Goal: Check status: Check status

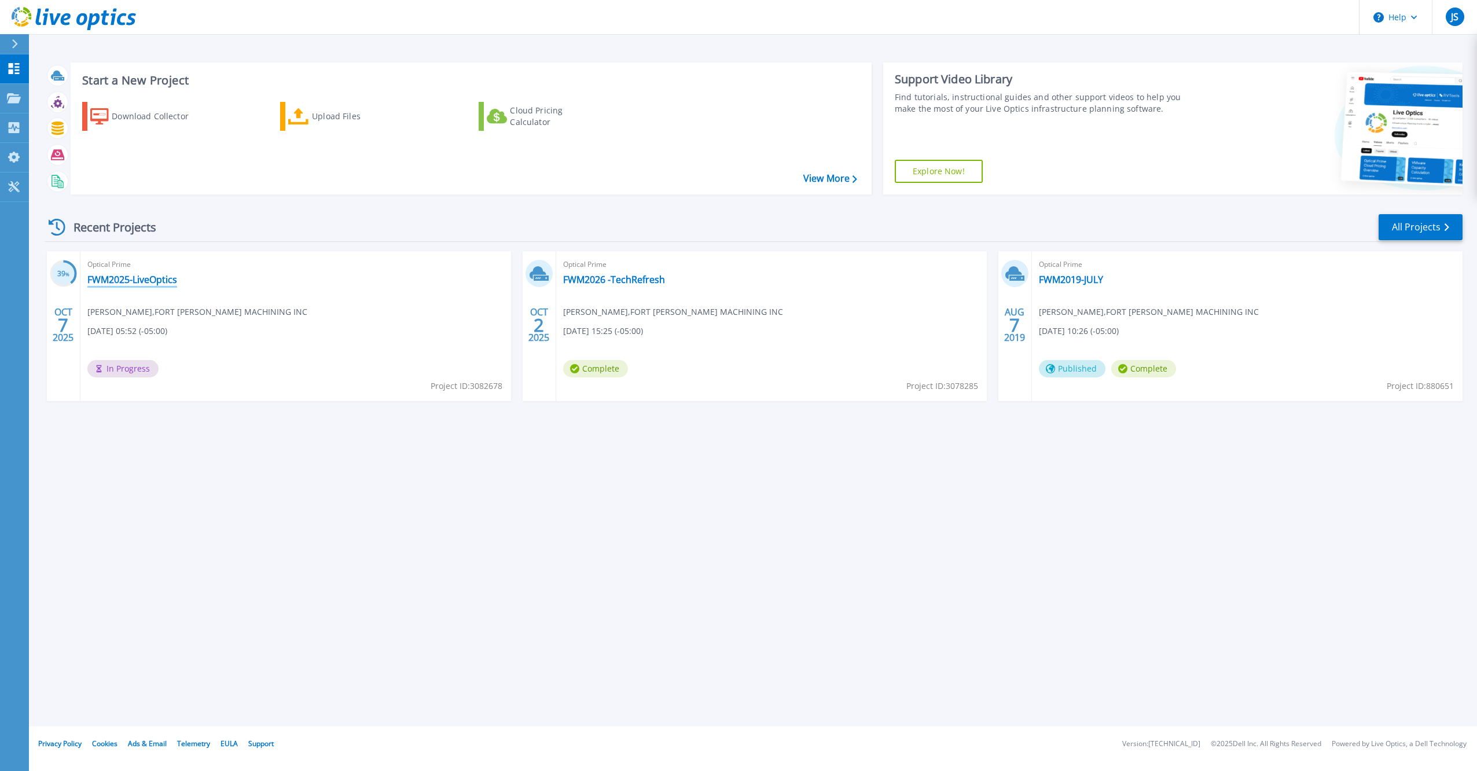
click at [117, 277] on link "FWM2025-LiveOptics" at bounding box center [132, 280] width 90 height 12
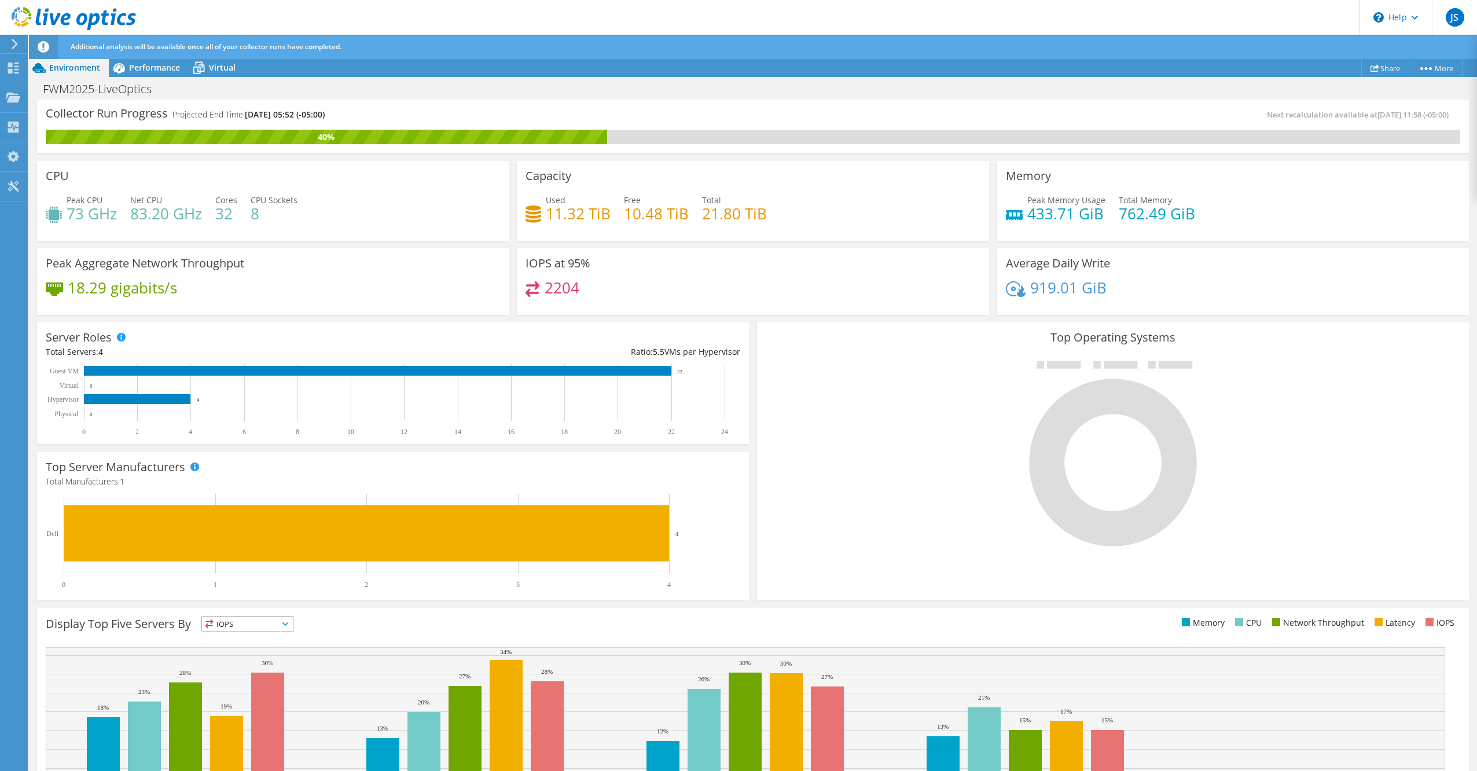
click at [770, 13] on header "JS End User [PERSON_NAME] [EMAIL_ADDRESS][DOMAIN_NAME] [GEOGRAPHIC_DATA][PERSON…" at bounding box center [738, 17] width 1477 height 35
